Goal: Find specific page/section

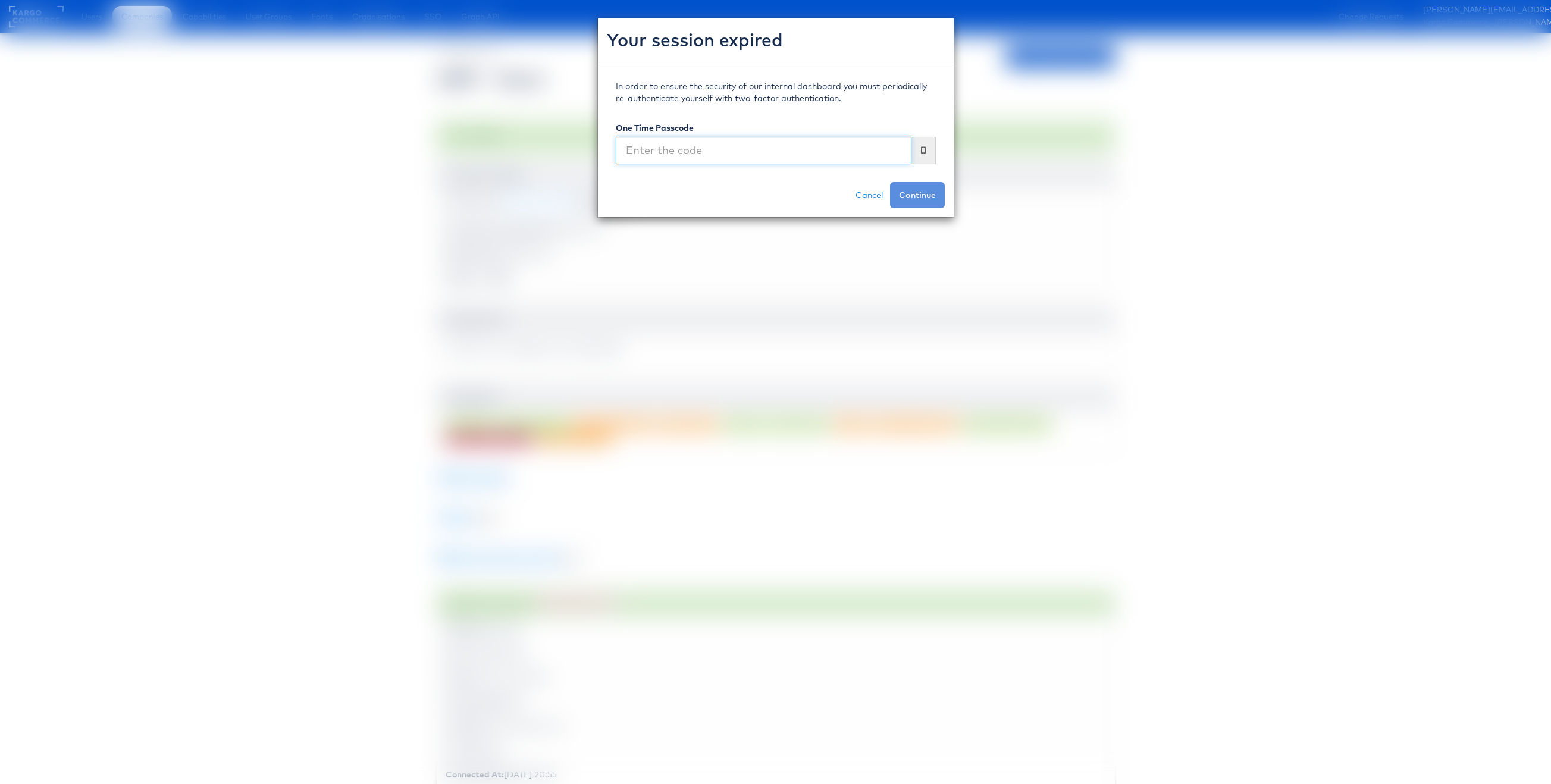
click at [700, 153] on input "text" at bounding box center [764, 151] width 296 height 27
type input "009410"
click at [890, 182] on button "Continue" at bounding box center [917, 195] width 55 height 26
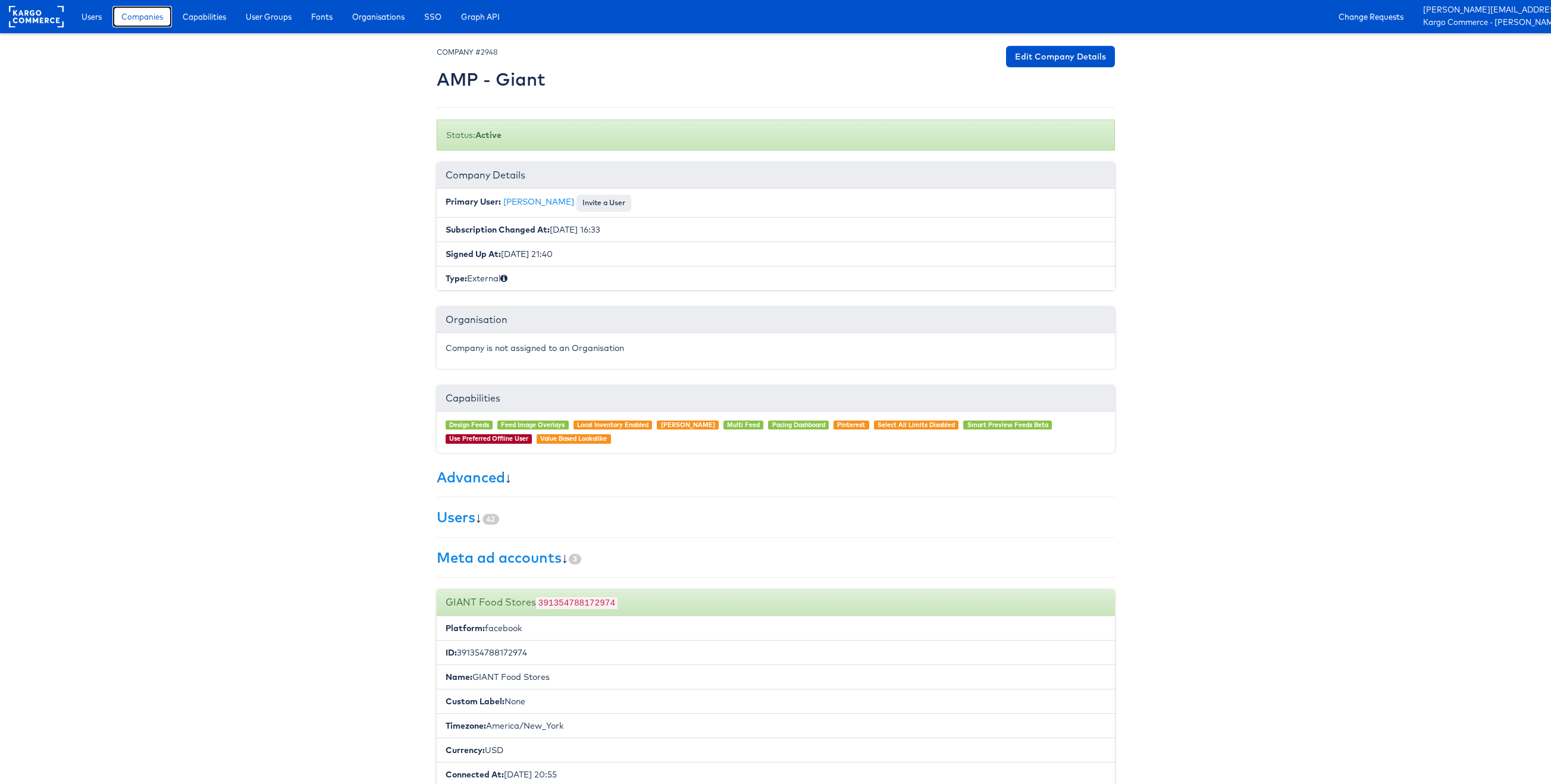
click at [138, 18] on span "Companies" at bounding box center [142, 16] width 42 height 12
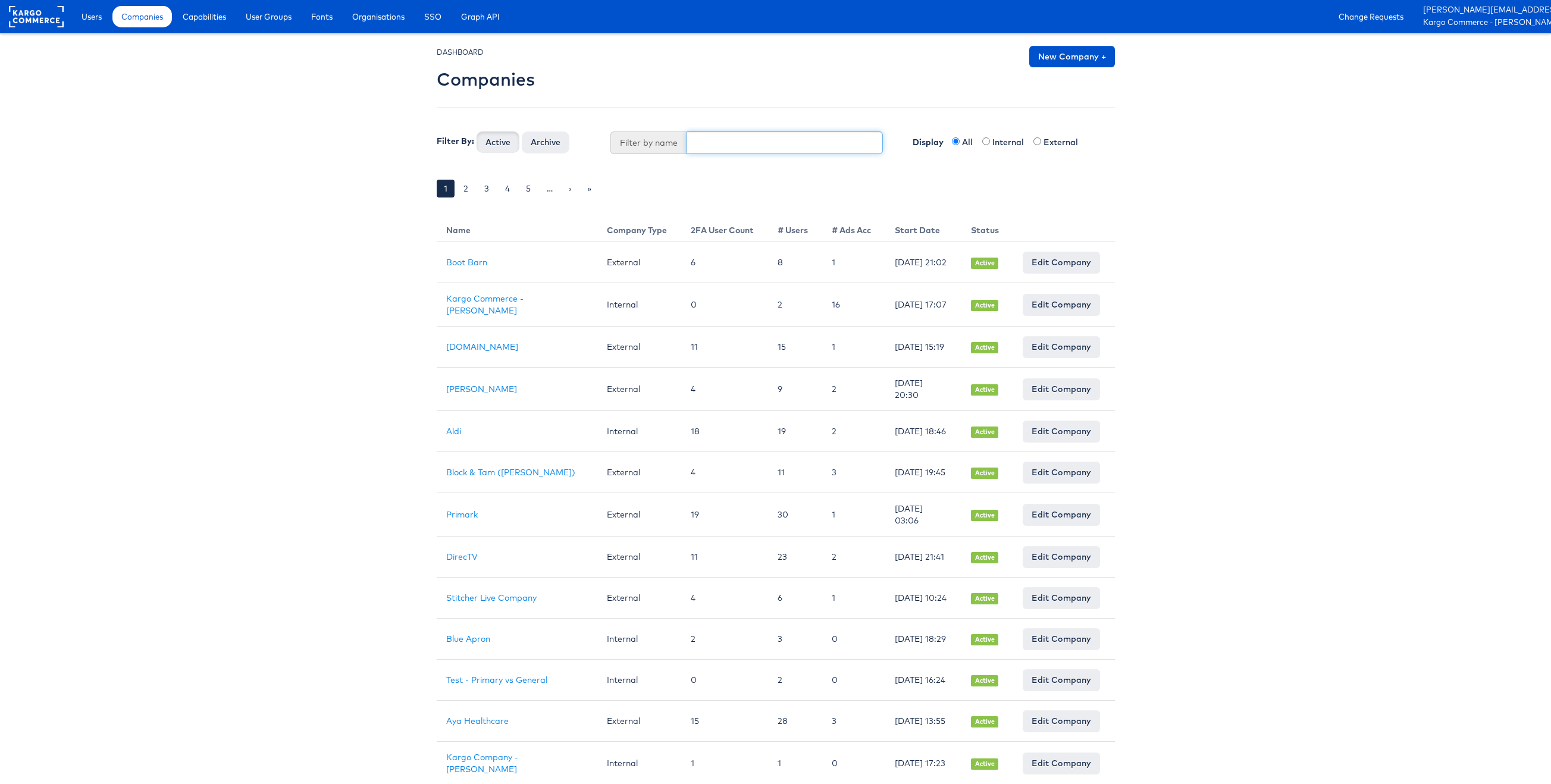
click at [730, 136] on input "text" at bounding box center [784, 142] width 197 height 23
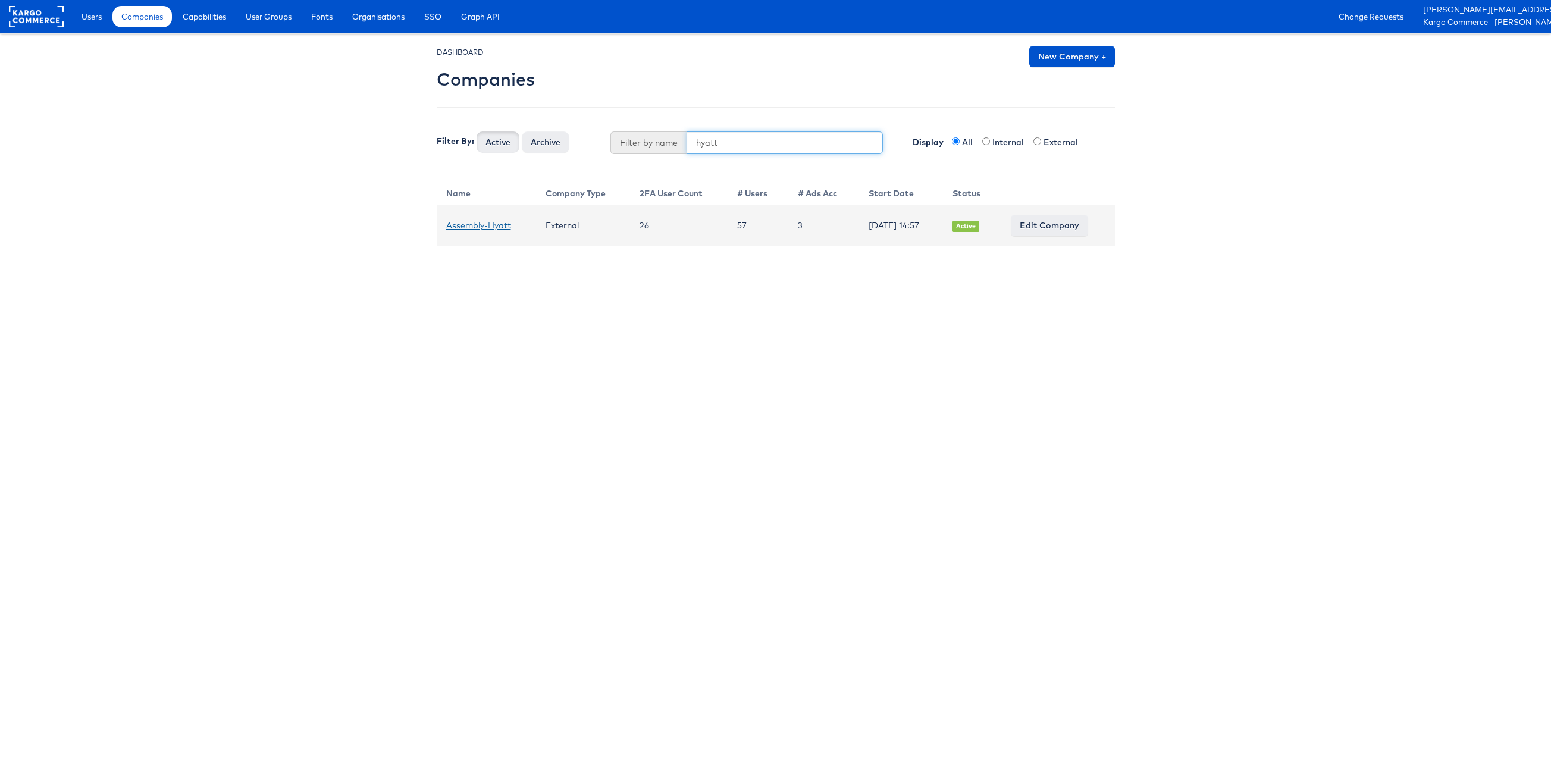
type input "hyatt"
click at [477, 223] on link "Assembly-Hyatt" at bounding box center [478, 225] width 65 height 11
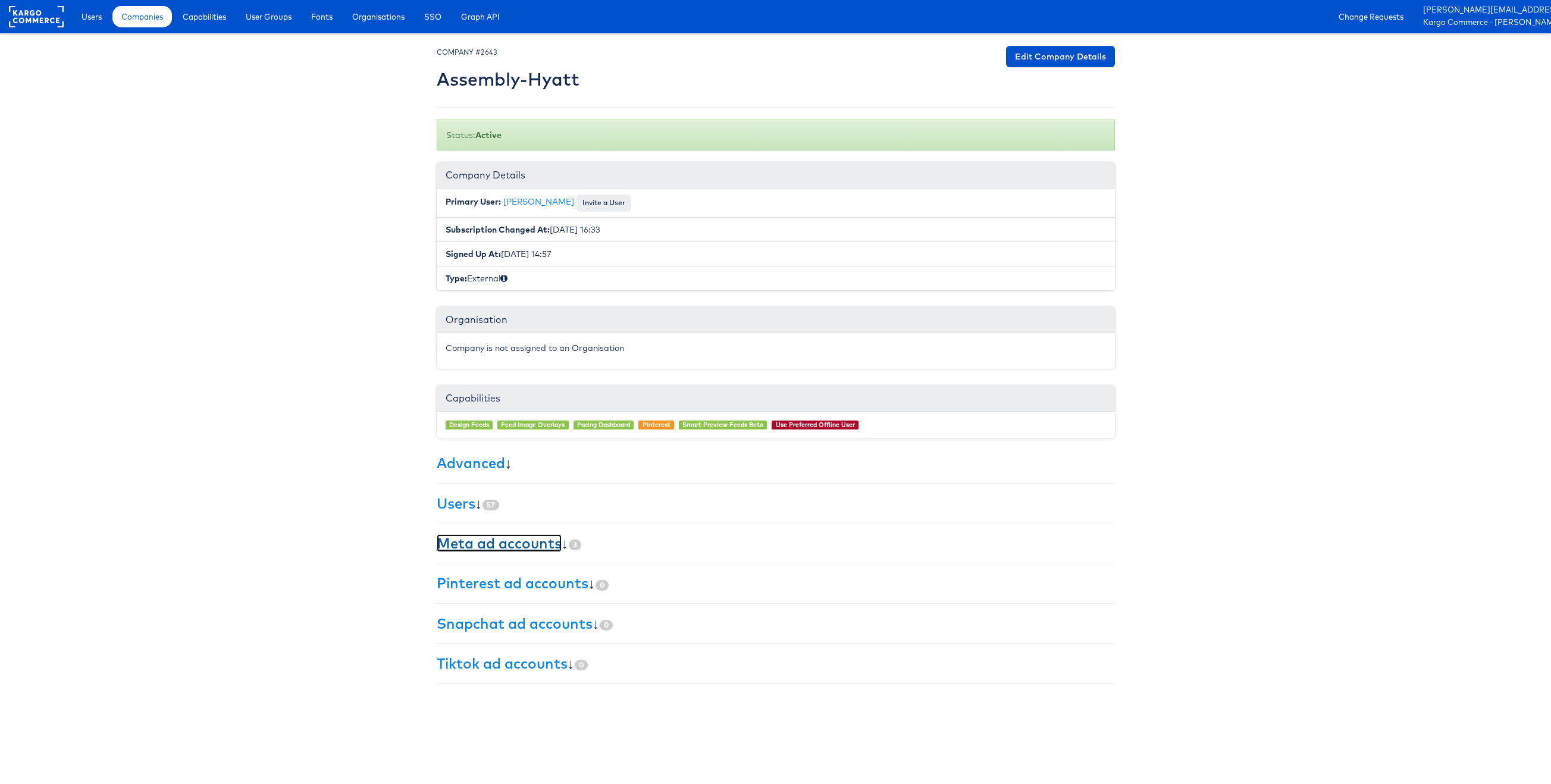
click at [512, 546] on link "Meta ad accounts" at bounding box center [499, 543] width 125 height 18
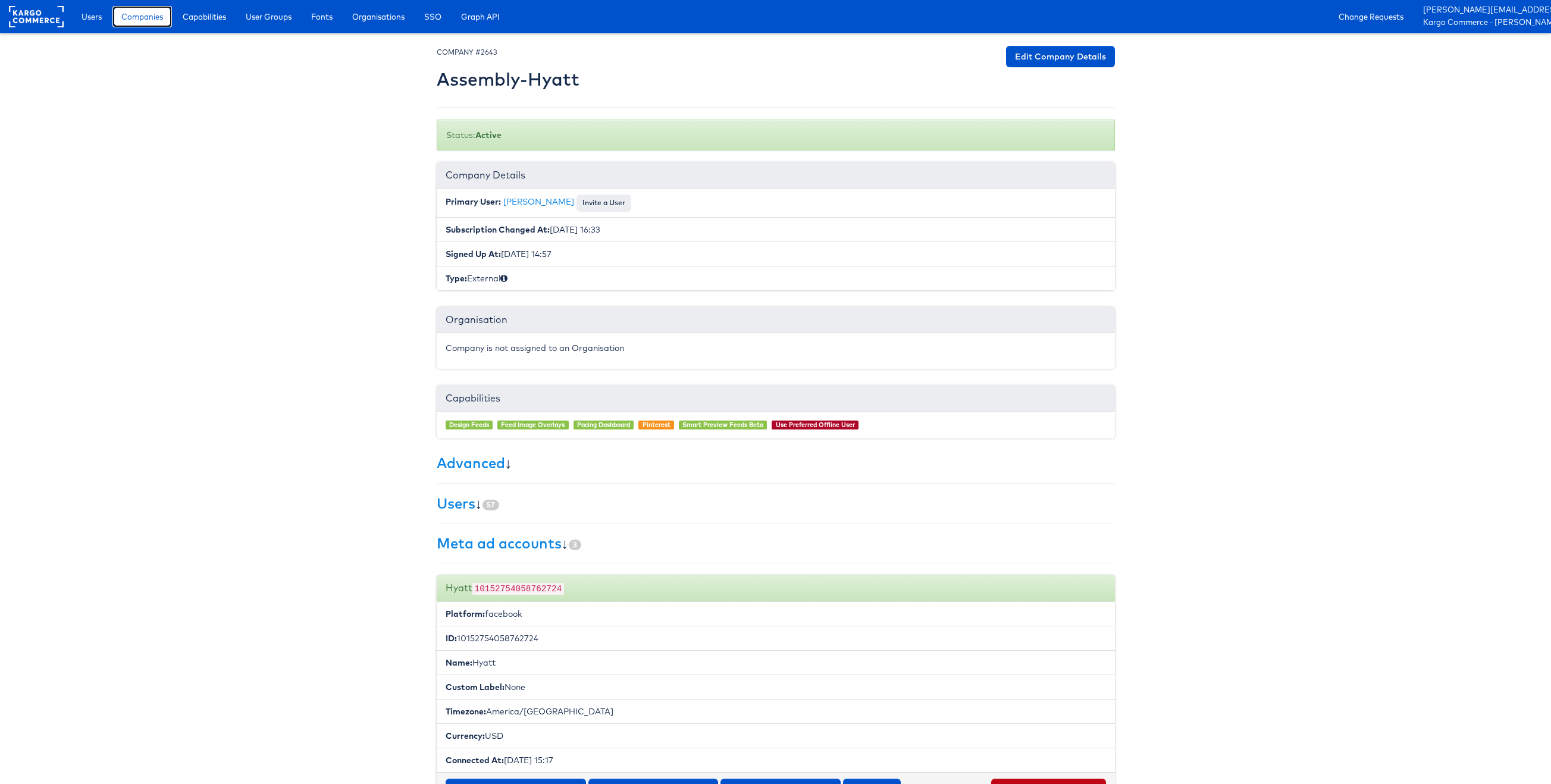
click at [137, 10] on link "Companies" at bounding box center [142, 16] width 60 height 21
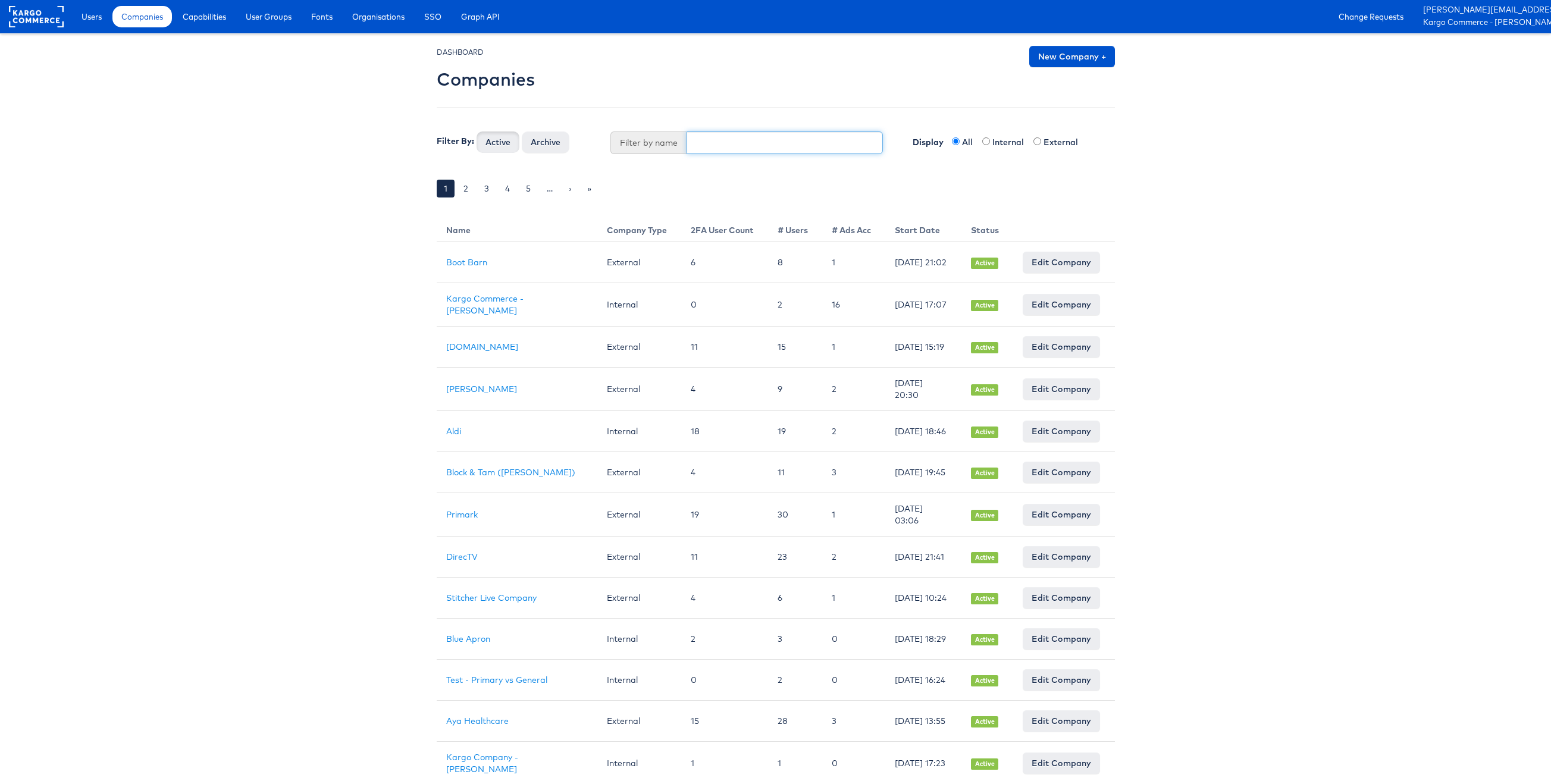
click at [715, 147] on input "text" at bounding box center [784, 142] width 197 height 23
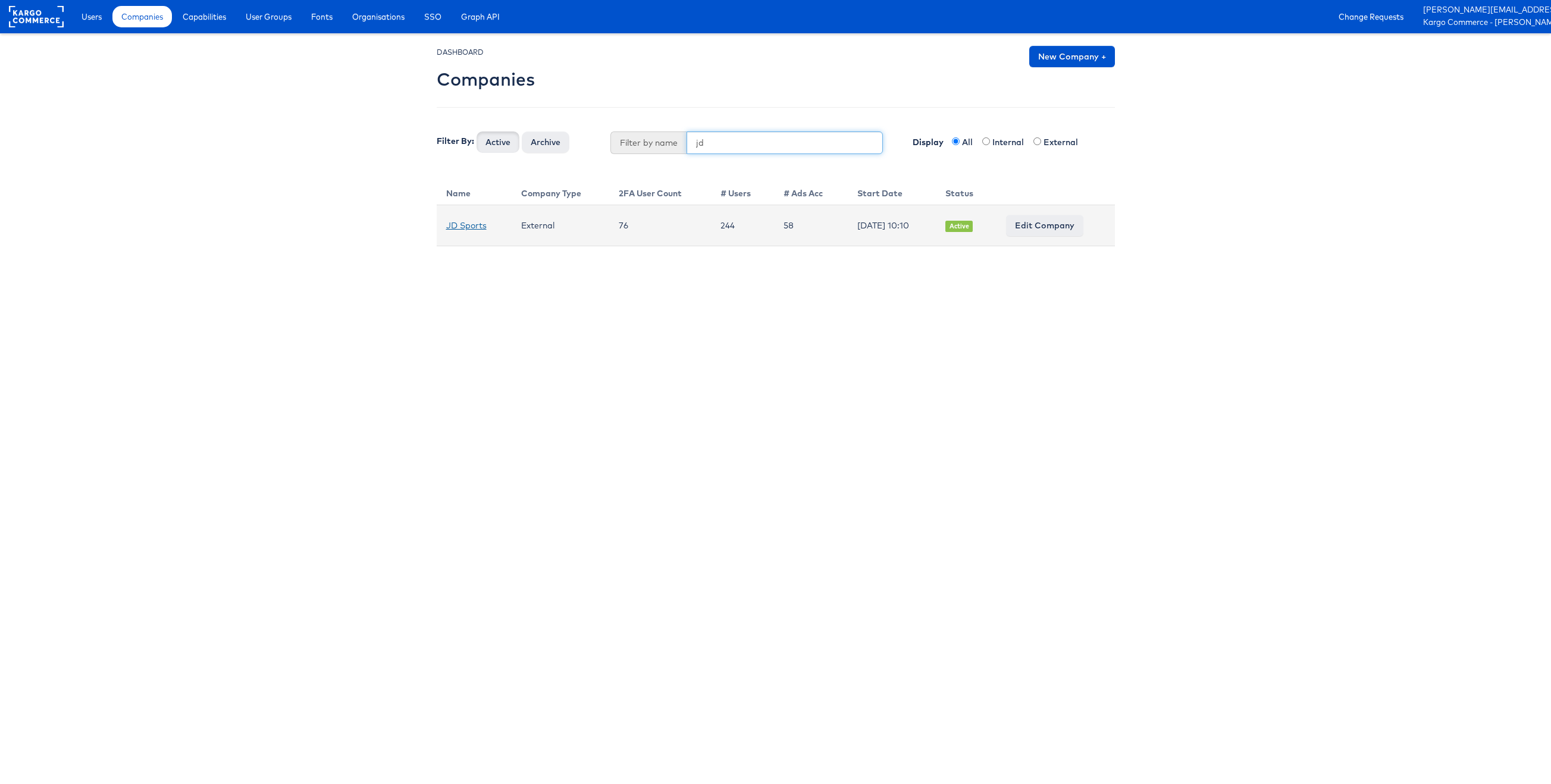
type input "jd"
click at [477, 229] on link "JD Sports" at bounding box center [466, 225] width 40 height 11
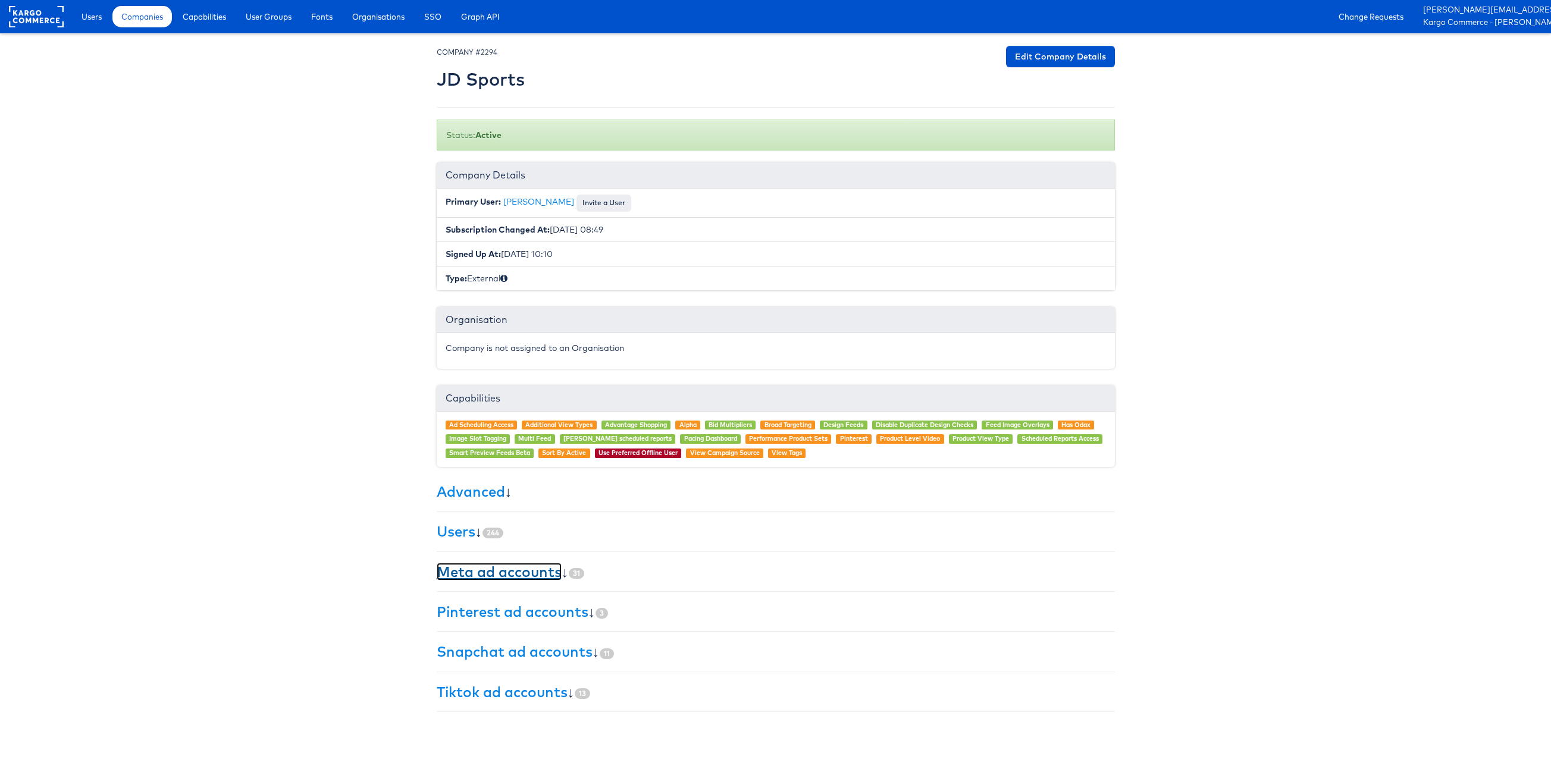
click at [523, 577] on link "Meta ad accounts" at bounding box center [499, 572] width 125 height 18
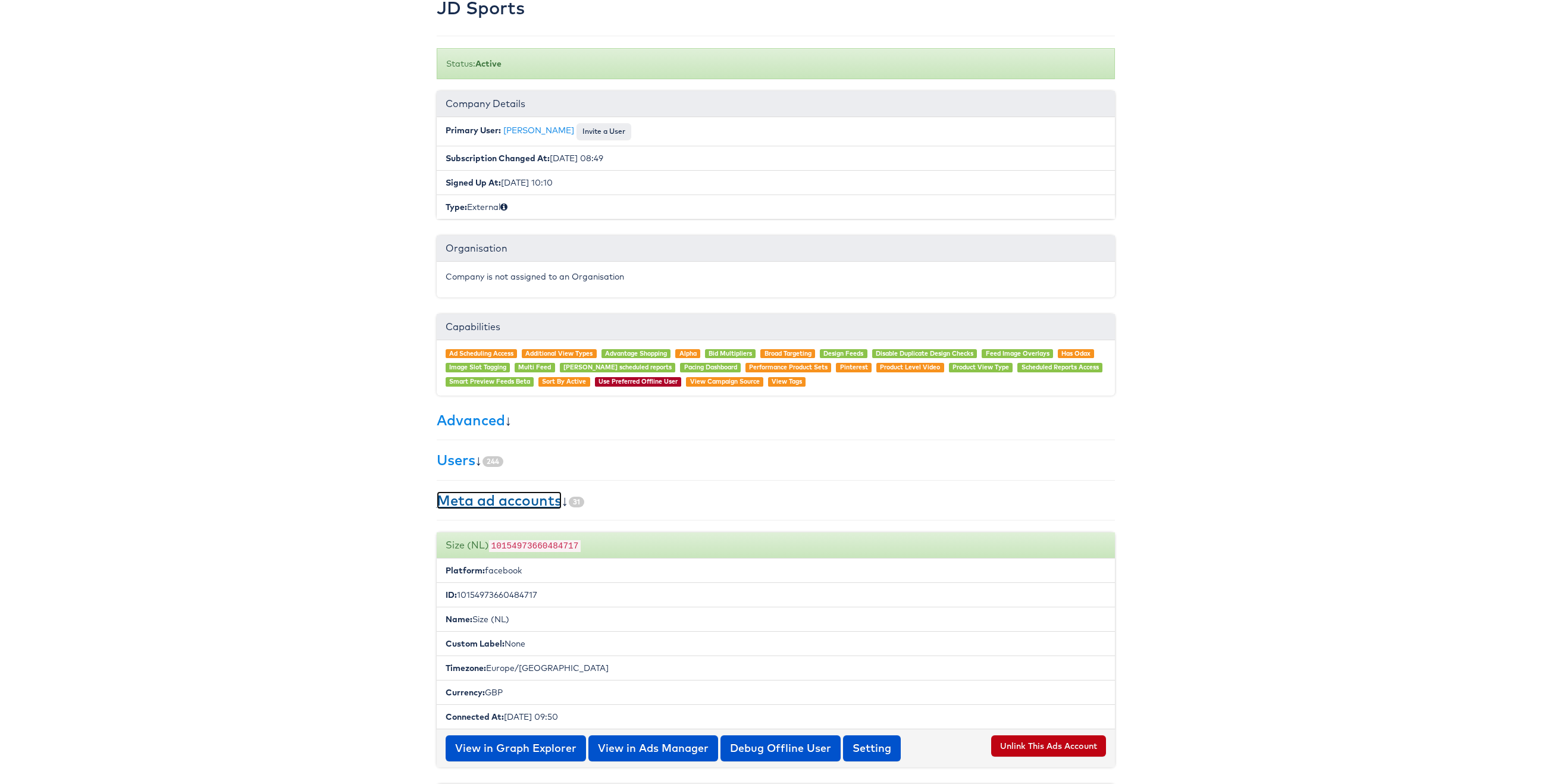
scroll to position [74, 0]
